Goal: Information Seeking & Learning: Learn about a topic

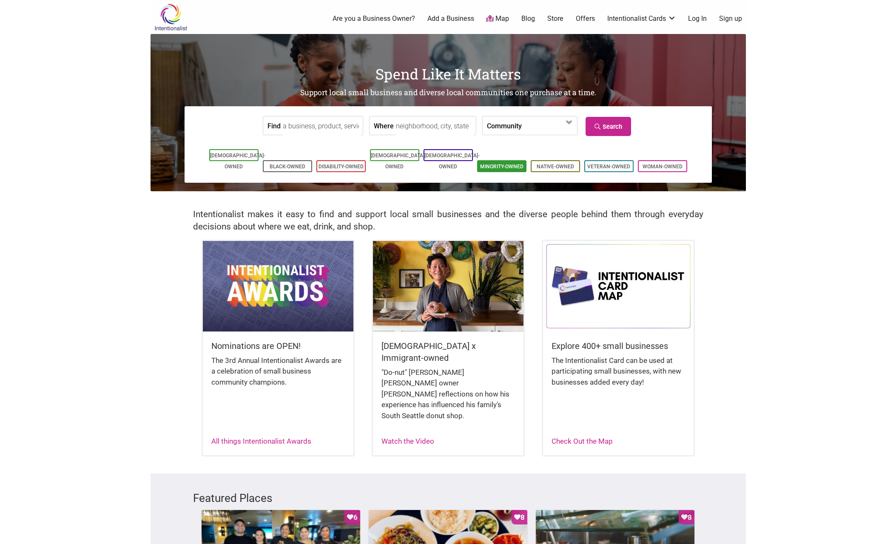
click at [513, 164] on link "Minority-Owned" at bounding box center [501, 167] width 43 height 6
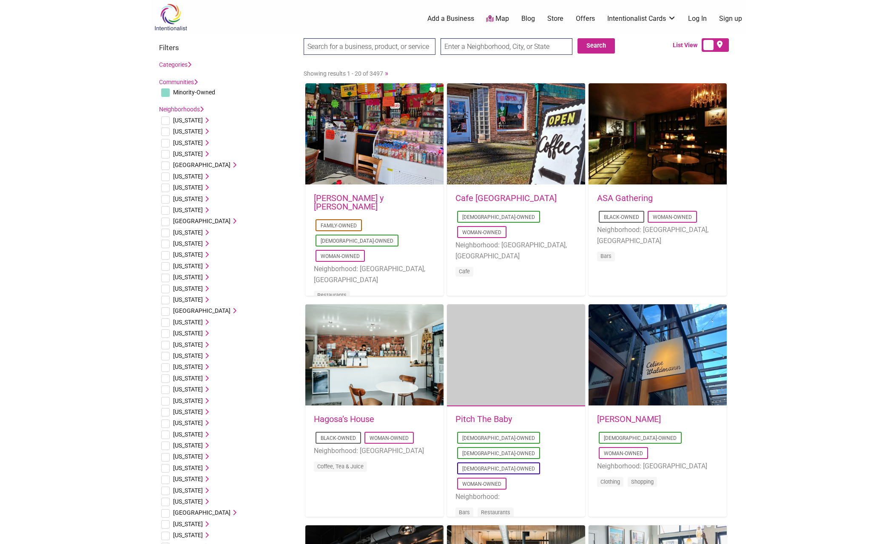
click at [513, 45] on input "text" at bounding box center [506, 46] width 132 height 17
click at [509, 48] on input "text" at bounding box center [506, 46] width 132 height 17
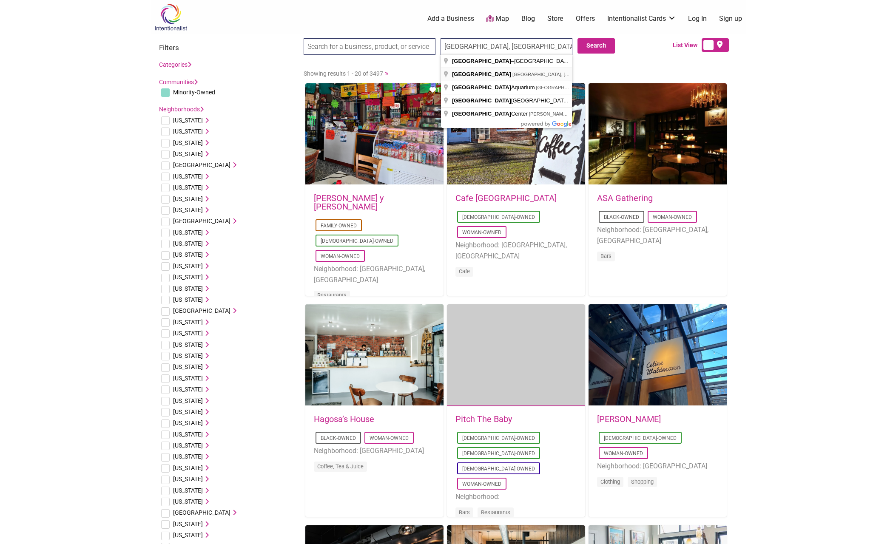
type input "Seattle, WA, USA"
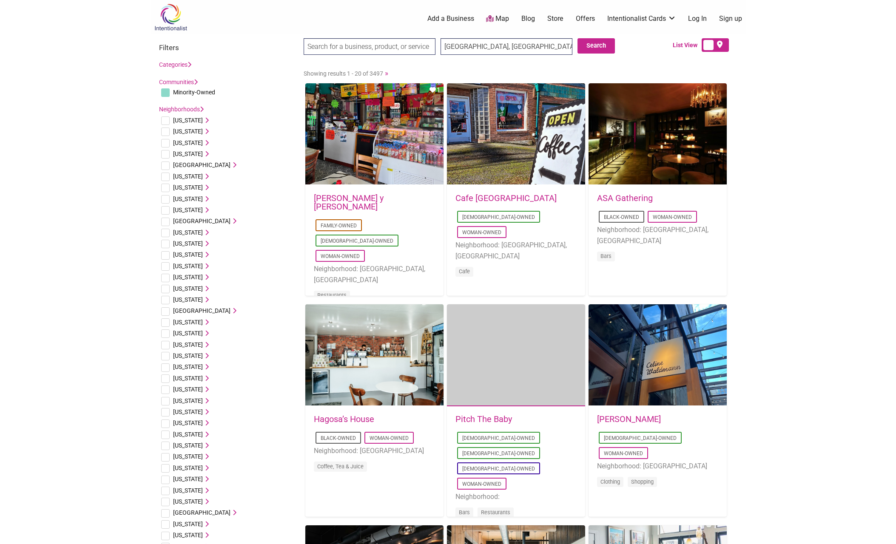
click at [375, 51] on input "search" at bounding box center [370, 46] width 132 height 17
click at [585, 45] on button "Search" at bounding box center [595, 45] width 37 height 15
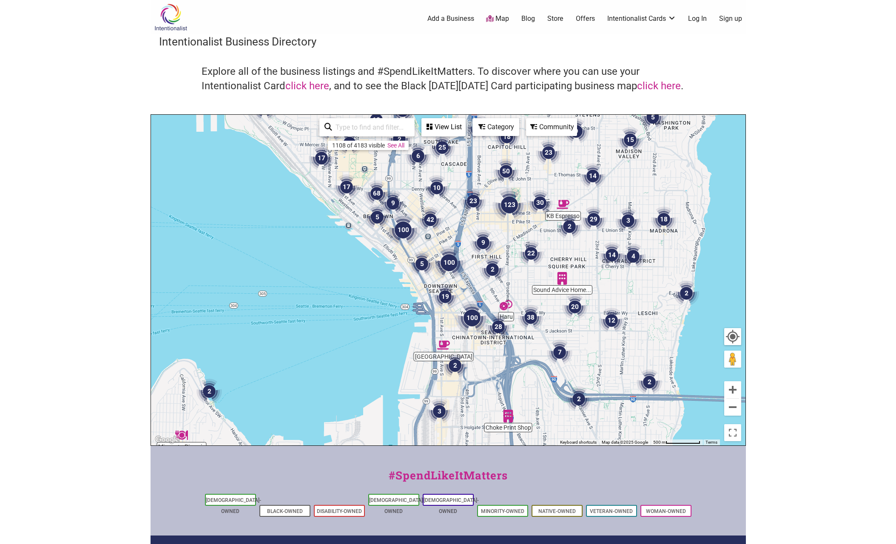
click at [465, 125] on div "Category" at bounding box center [443, 127] width 43 height 16
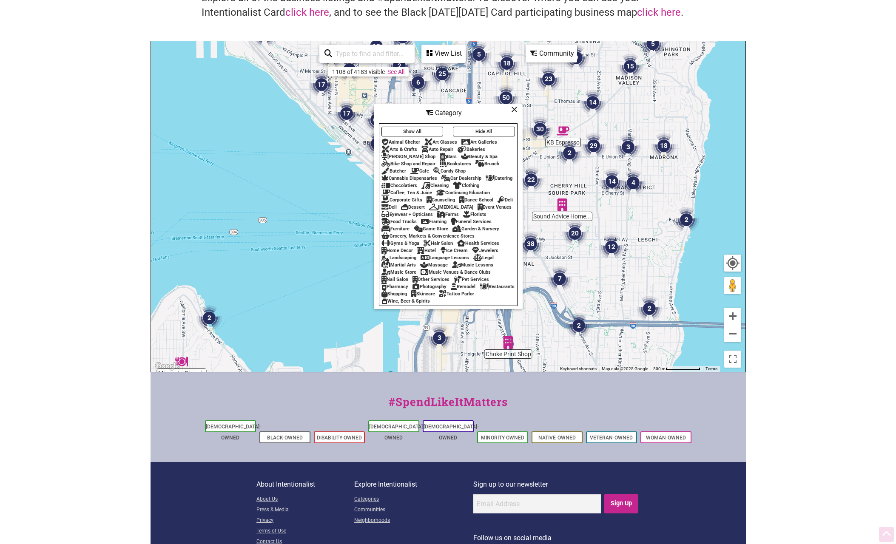
scroll to position [85, 0]
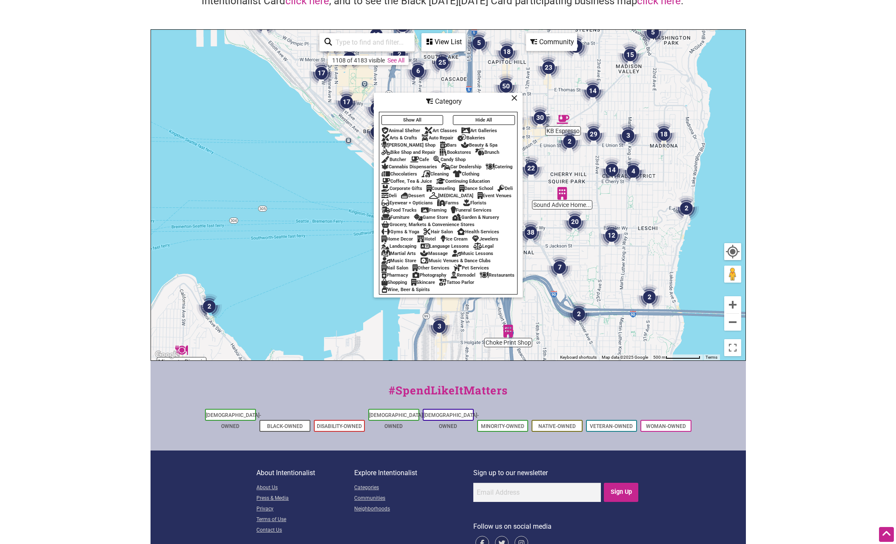
click at [480, 278] on div "Restaurants" at bounding box center [497, 276] width 35 height 6
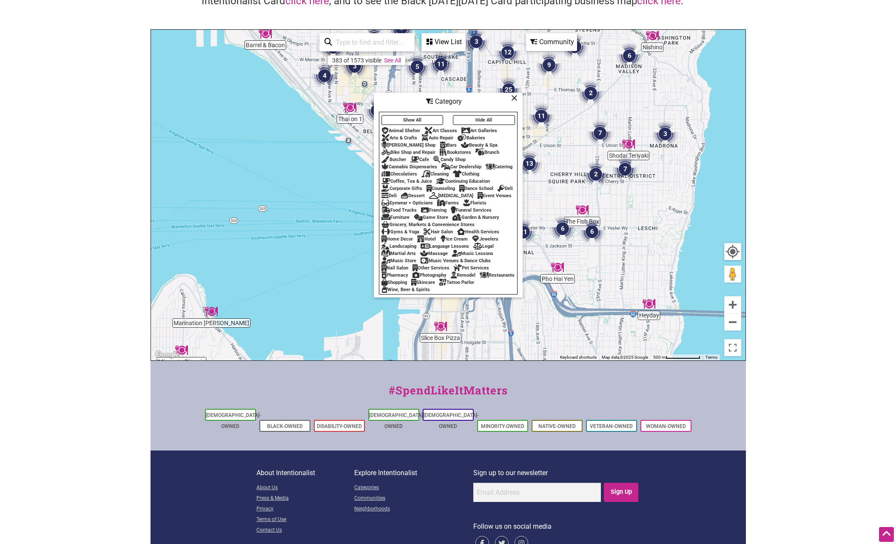
click at [513, 98] on icon at bounding box center [514, 98] width 6 height 0
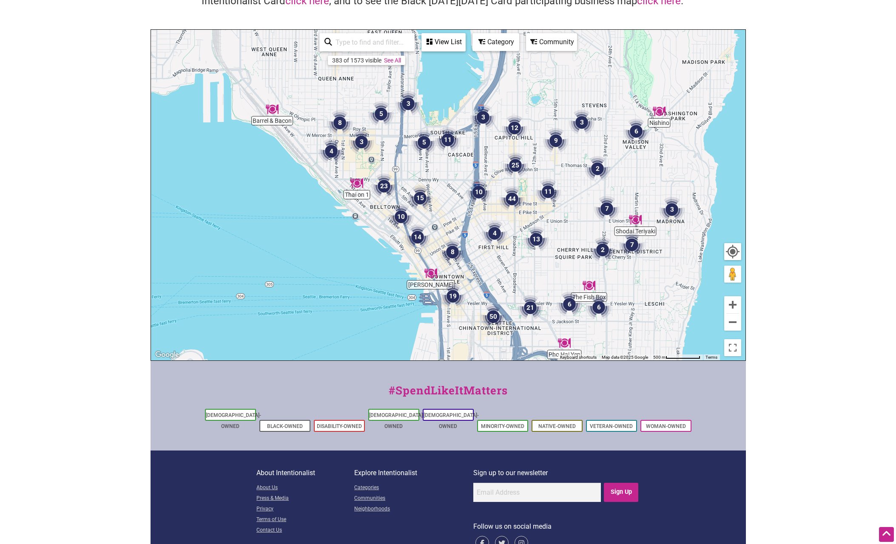
drag, startPoint x: 672, startPoint y: 181, endPoint x: 679, endPoint y: 258, distance: 77.7
click at [679, 258] on div "To navigate, press the arrow keys." at bounding box center [448, 195] width 594 height 331
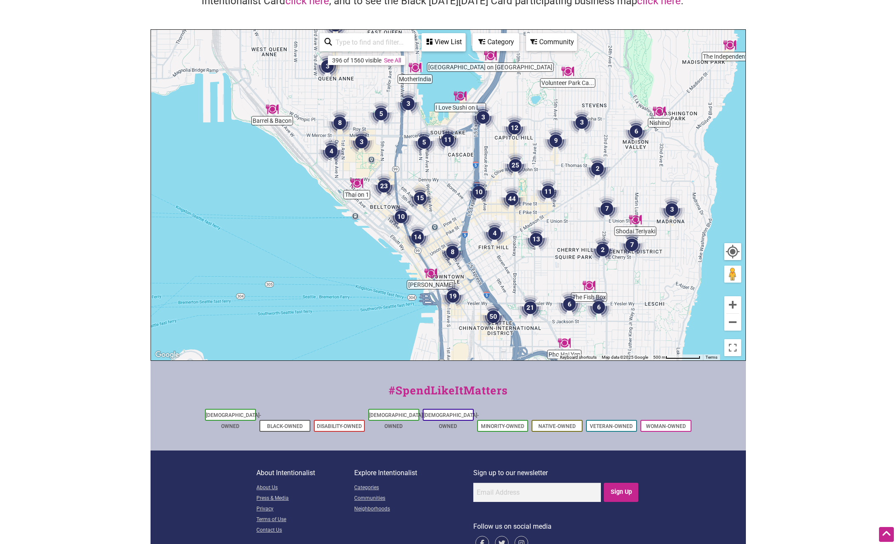
click at [605, 205] on img "7" at bounding box center [607, 209] width 26 height 26
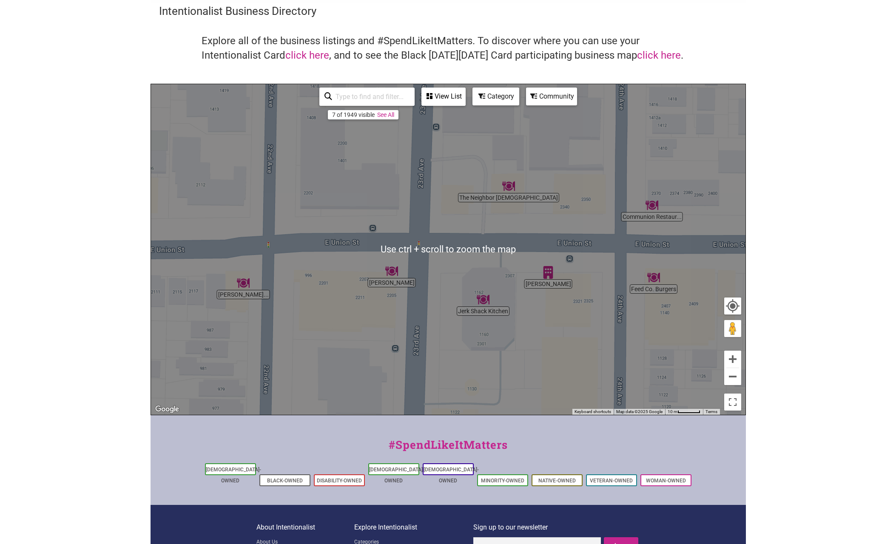
scroll to position [43, 0]
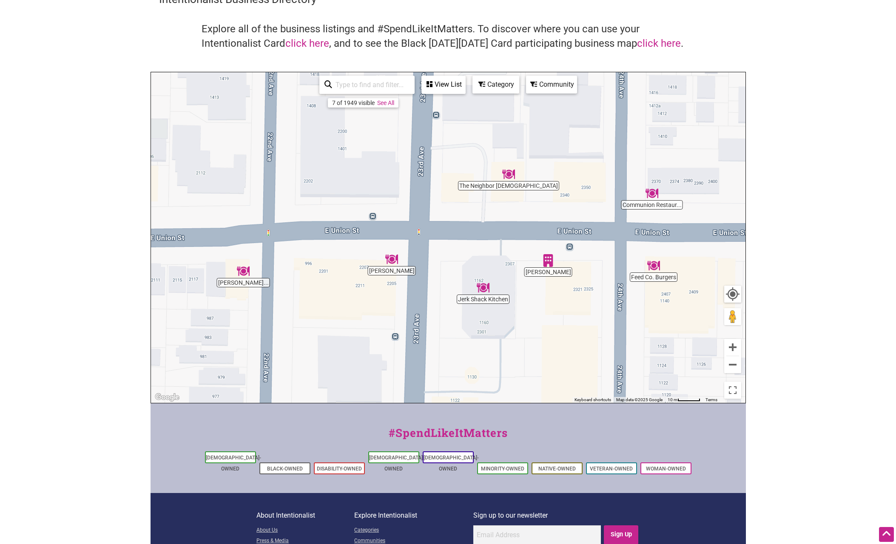
click at [742, 369] on div "To navigate, press the arrow keys." at bounding box center [448, 237] width 594 height 331
click at [737, 369] on button "Zoom out" at bounding box center [732, 364] width 17 height 17
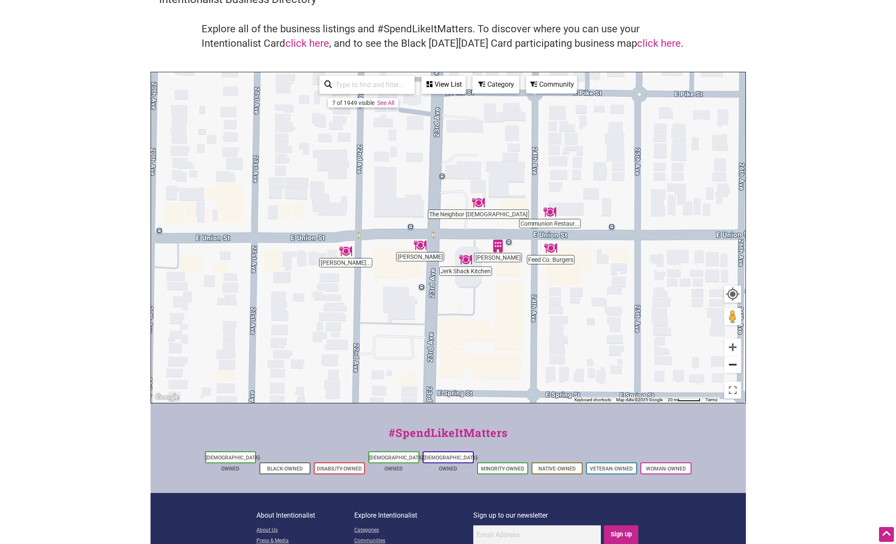
click at [737, 369] on button "Zoom out" at bounding box center [732, 364] width 17 height 17
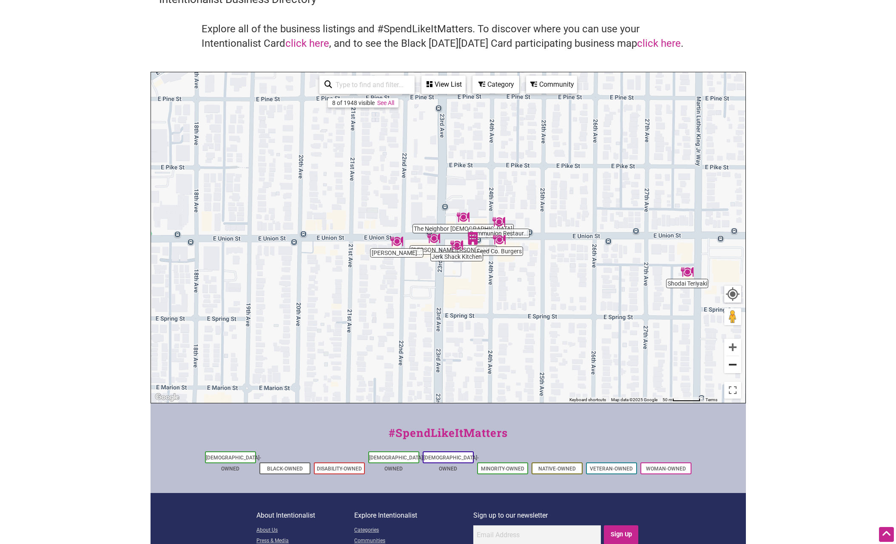
click at [737, 369] on button "Zoom out" at bounding box center [732, 364] width 17 height 17
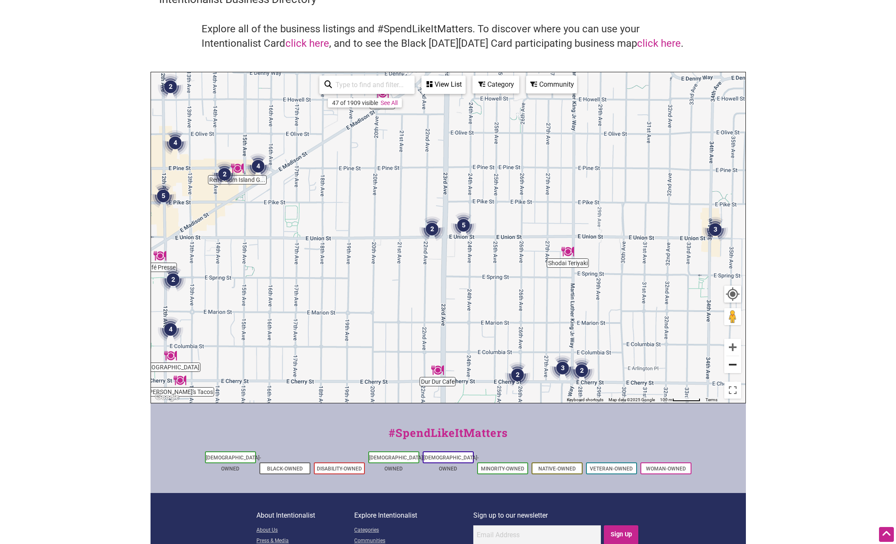
click at [737, 369] on button "Zoom out" at bounding box center [732, 364] width 17 height 17
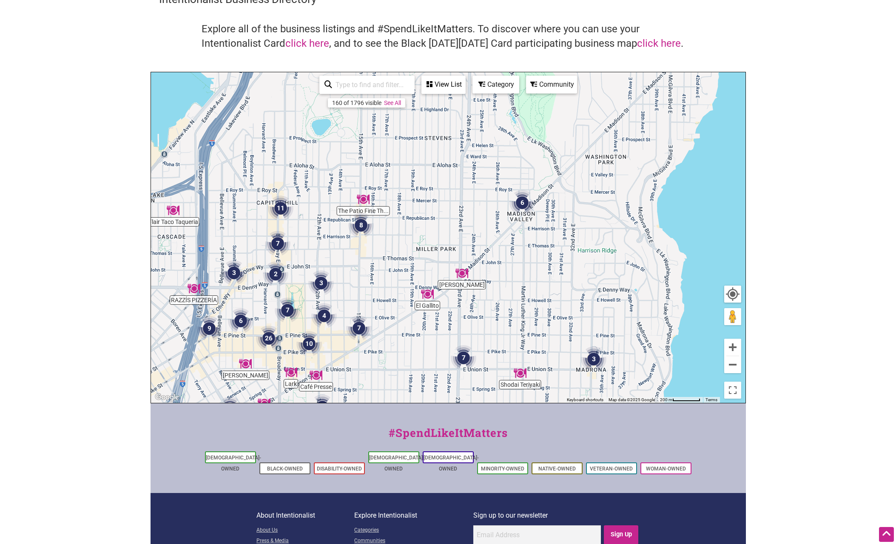
drag, startPoint x: 536, startPoint y: 140, endPoint x: 541, endPoint y: 271, distance: 130.6
click at [548, 274] on div "To navigate, press the arrow keys." at bounding box center [448, 237] width 594 height 331
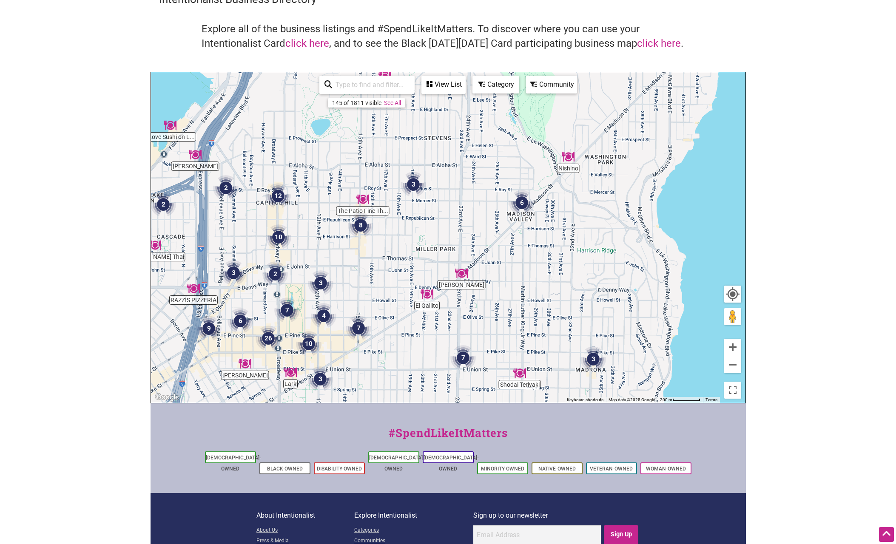
click at [417, 186] on img "3" at bounding box center [413, 185] width 26 height 26
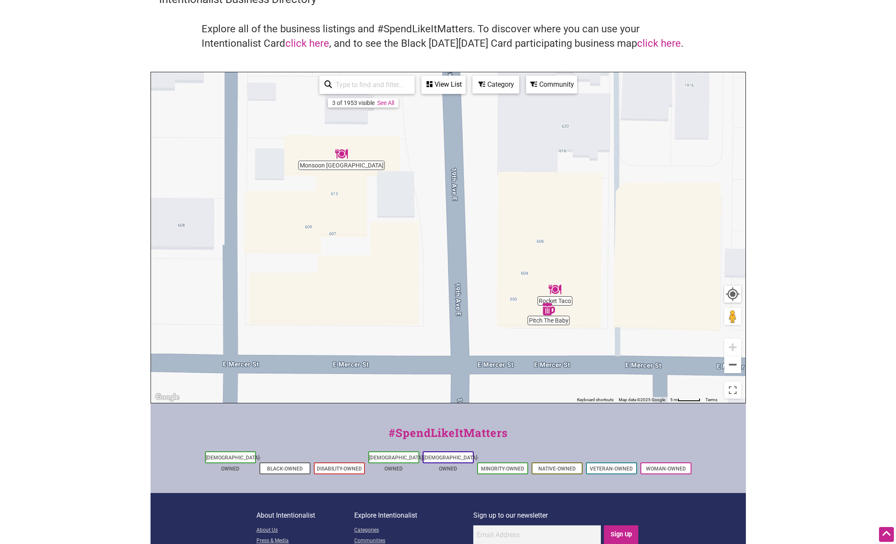
click at [344, 156] on img "Monsoon Seattle" at bounding box center [341, 154] width 13 height 13
